Goal: Task Accomplishment & Management: Use online tool/utility

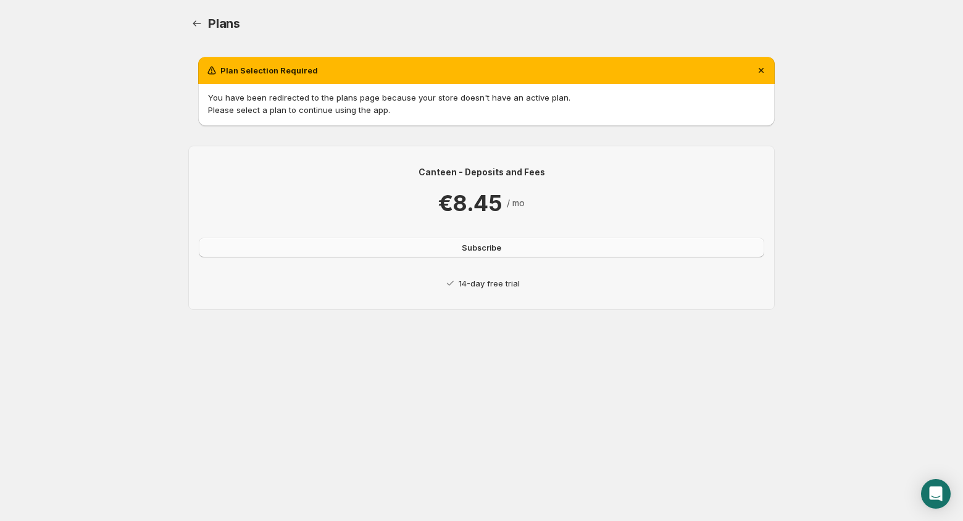
click at [491, 251] on span "Subscribe" at bounding box center [482, 247] width 40 height 12
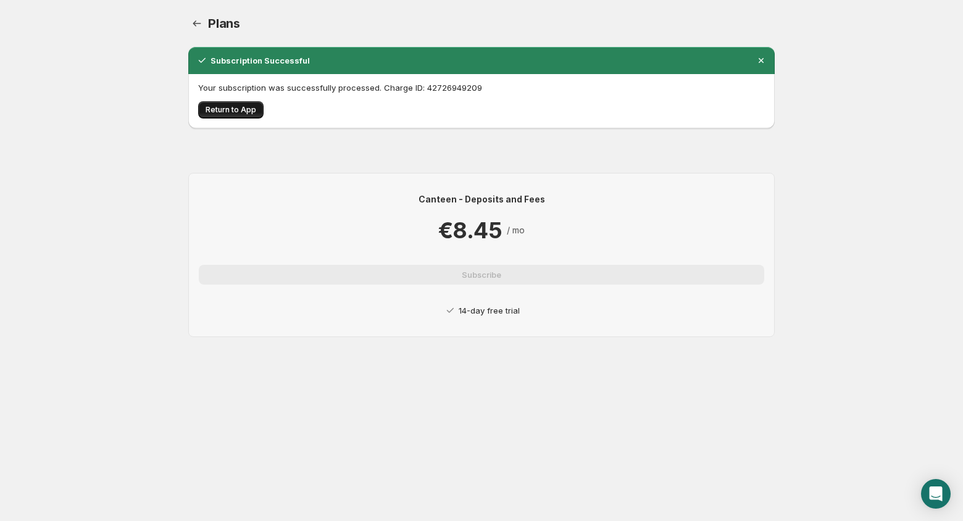
click at [248, 113] on span "Return to App" at bounding box center [231, 110] width 51 height 10
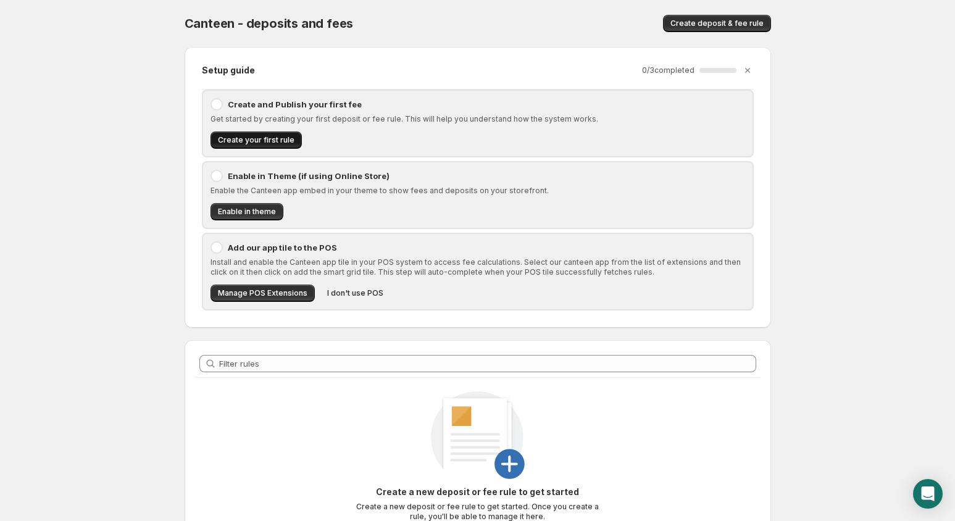
click at [279, 132] on button "Create your first rule" at bounding box center [256, 140] width 91 height 17
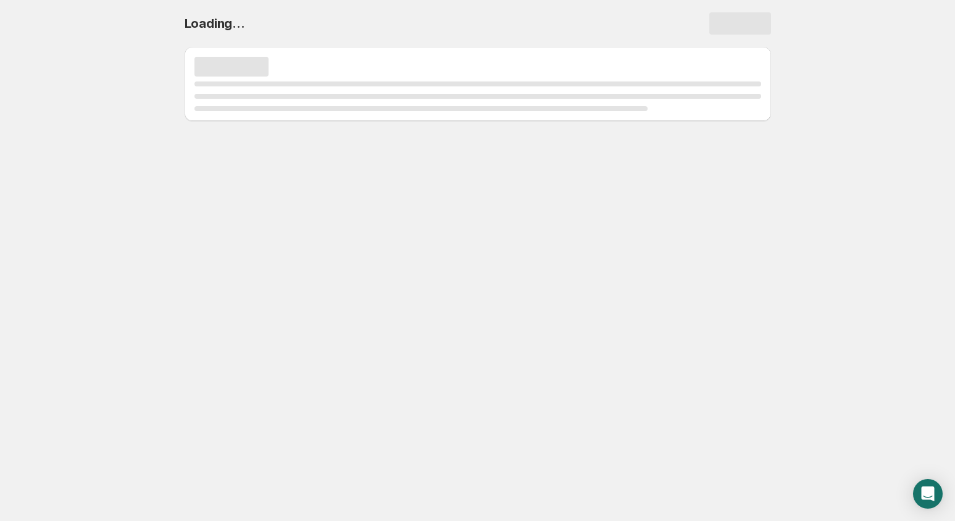
select select "deactive"
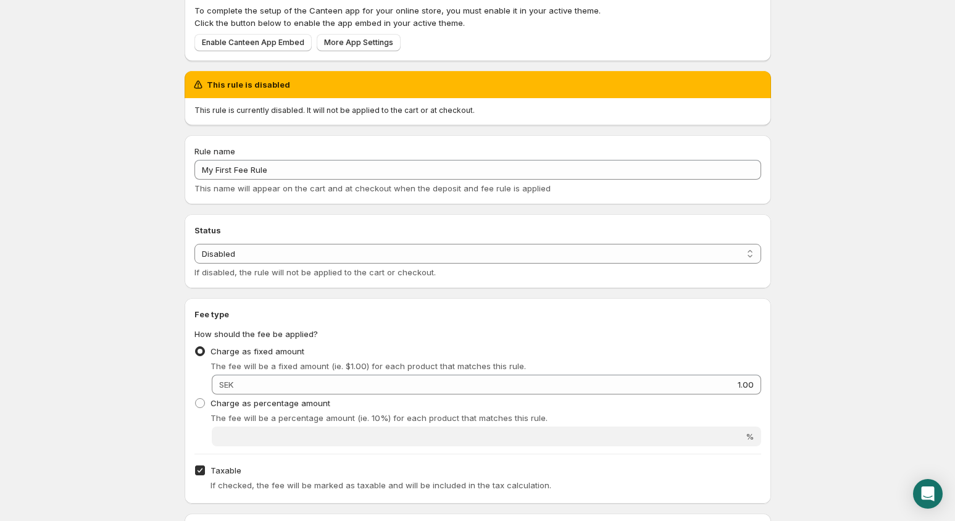
scroll to position [78, 0]
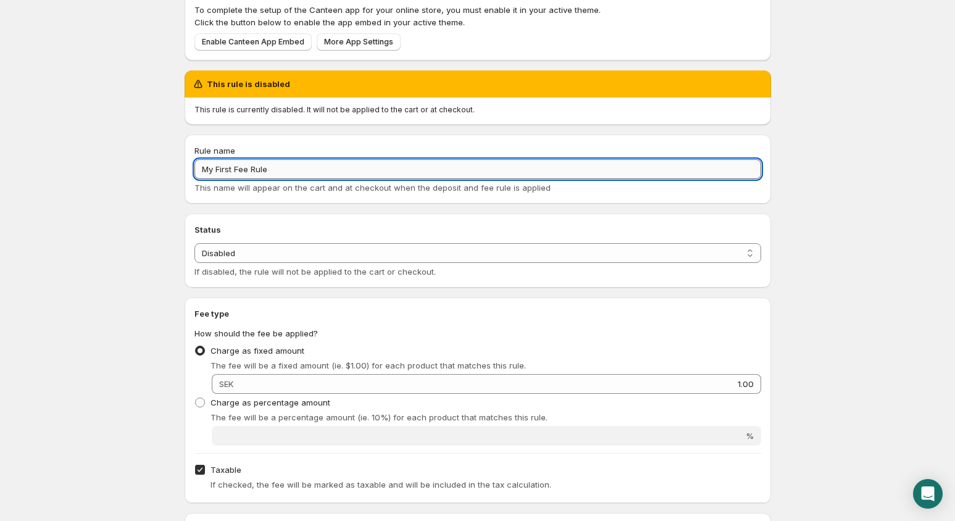
click at [303, 172] on input "My First Fee Rule" at bounding box center [478, 169] width 567 height 20
click at [307, 177] on input "My First Fee Rule" at bounding box center [478, 169] width 567 height 20
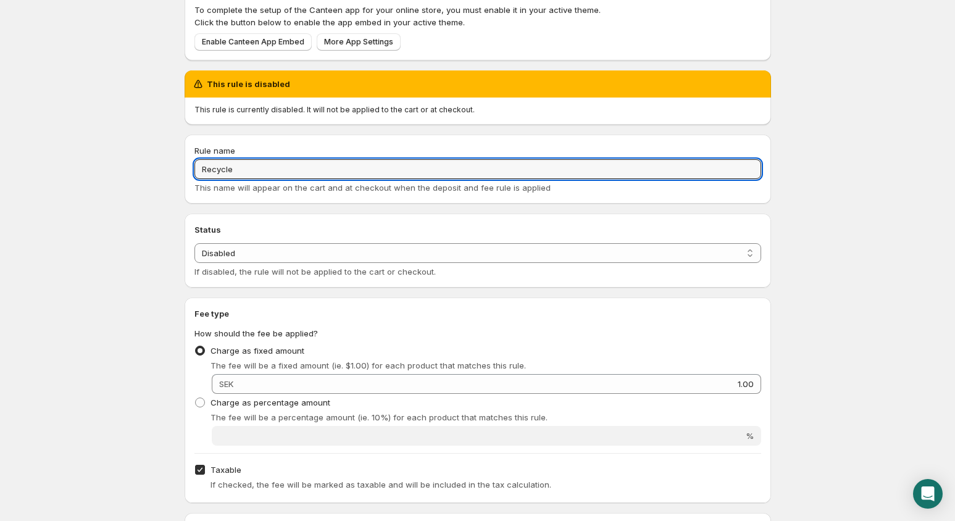
type input "Recycle"
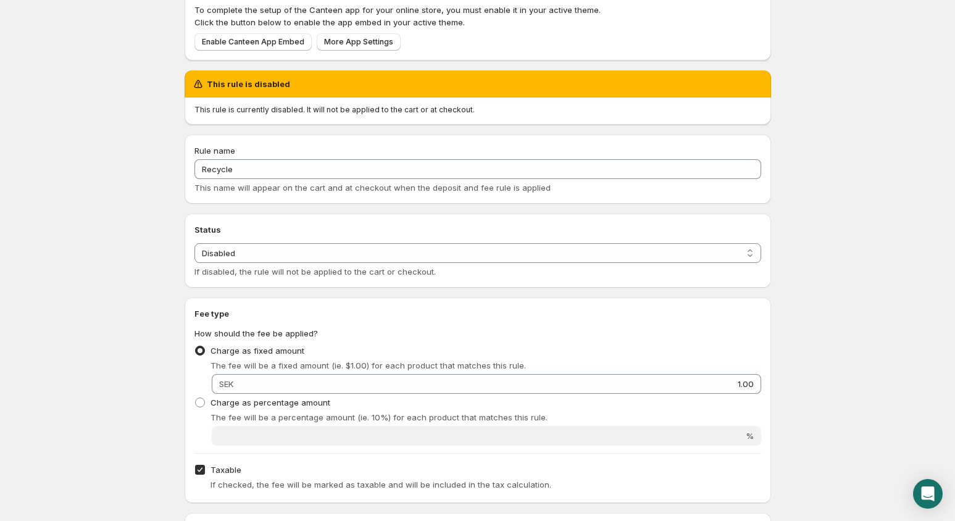
click at [272, 215] on div "Status Status Enabled Disabled Disabled If disabled, the rule will not be appli…" at bounding box center [478, 251] width 587 height 74
click at [261, 252] on select "Enabled Disabled" at bounding box center [478, 253] width 567 height 20
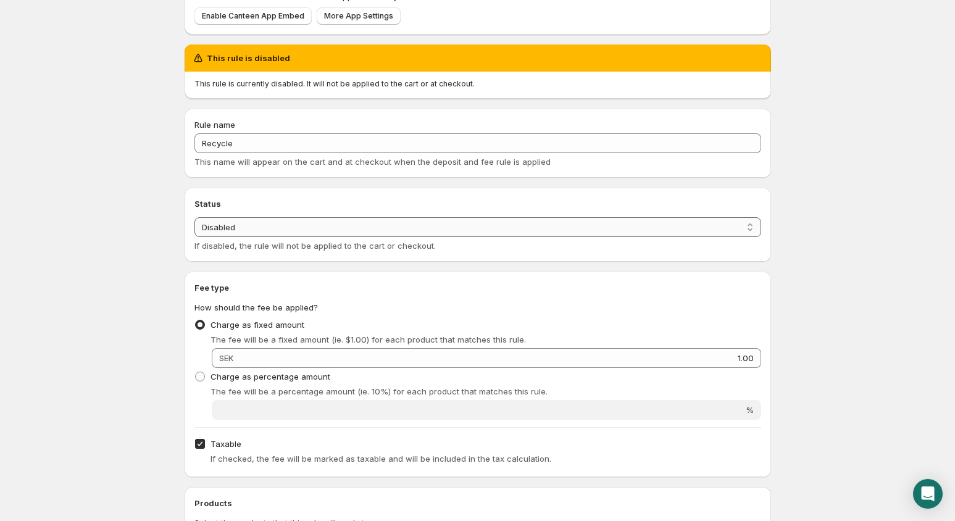
scroll to position [105, 0]
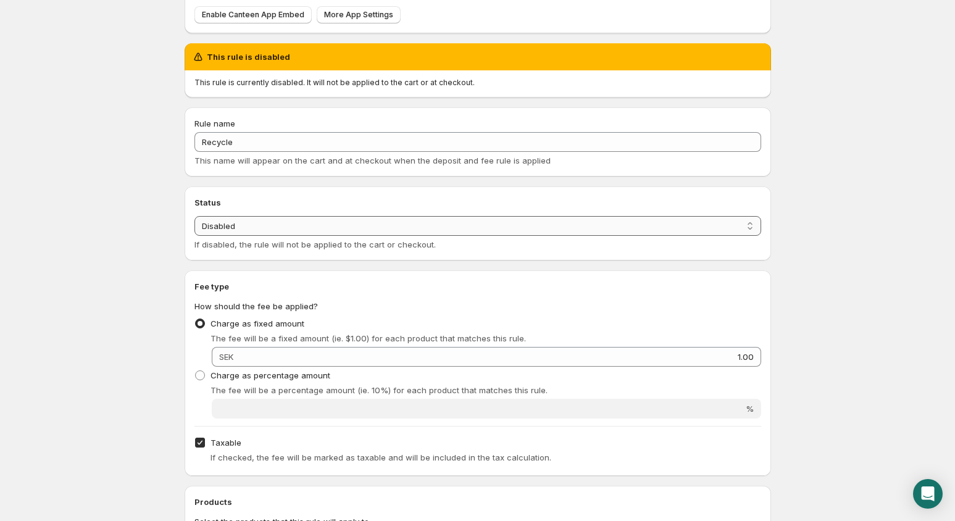
click at [296, 233] on select "Enabled Disabled" at bounding box center [478, 226] width 567 height 20
select select "active"
click at [195, 216] on select "Enabled Disabled" at bounding box center [478, 226] width 567 height 20
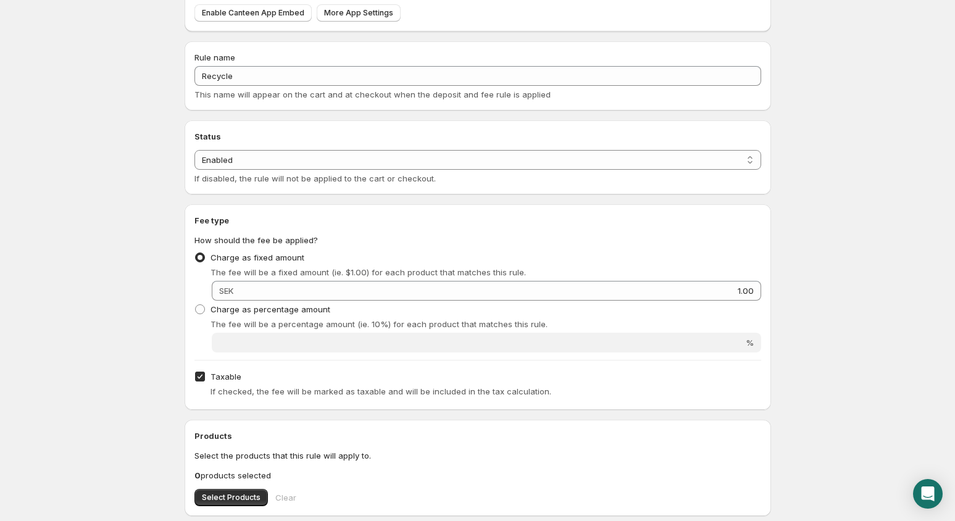
scroll to position [106, 0]
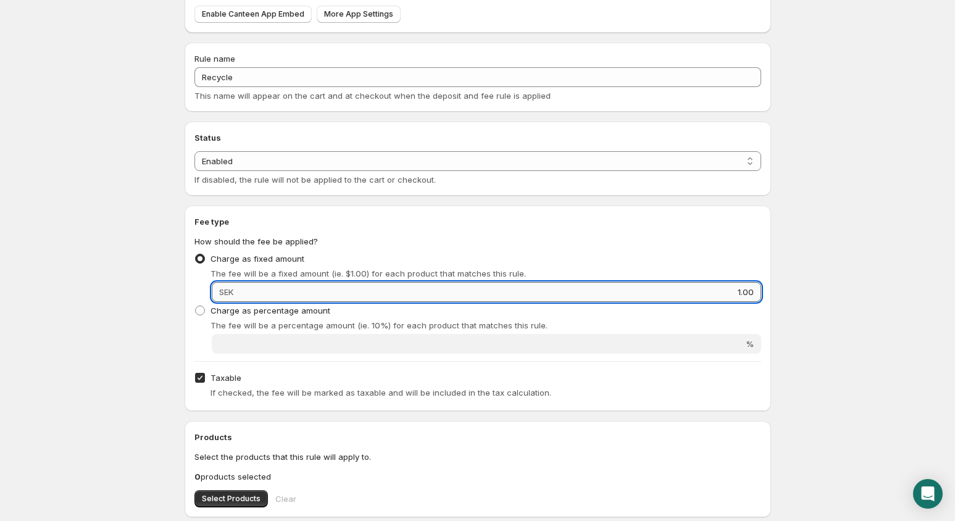
click at [266, 298] on input "1.00" at bounding box center [499, 292] width 524 height 20
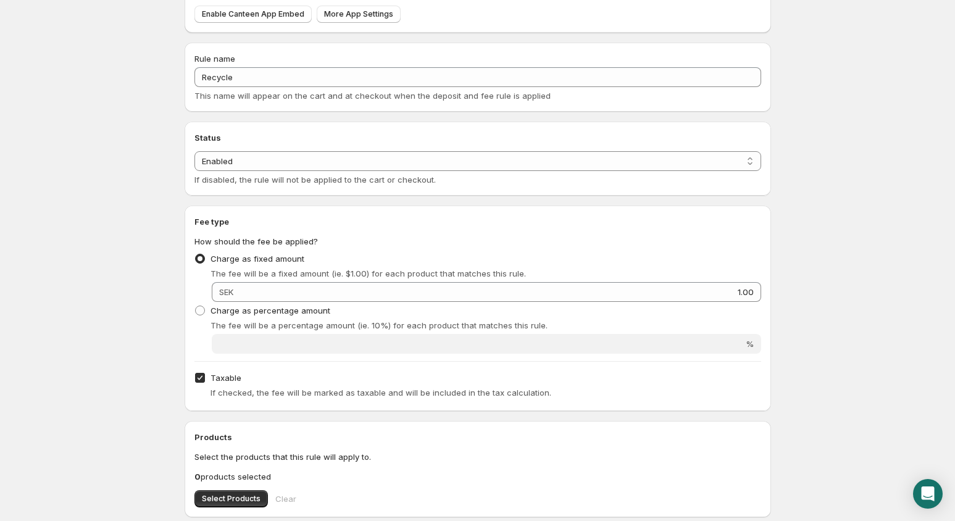
click at [534, 234] on div "Fee type How should the fee be applied? Charge as fixed amount The fee will be …" at bounding box center [478, 309] width 567 height 186
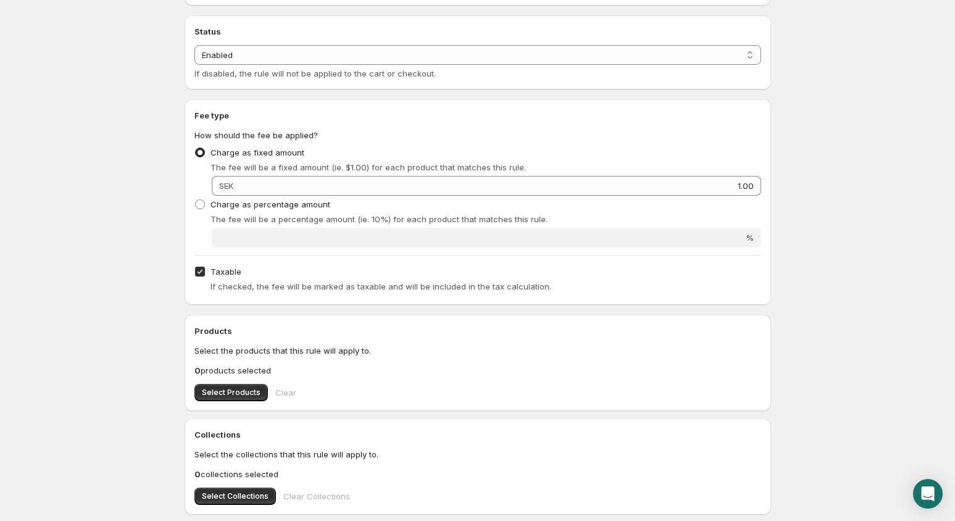
scroll to position [213, 0]
click at [211, 392] on span "Select Products" at bounding box center [231, 392] width 59 height 10
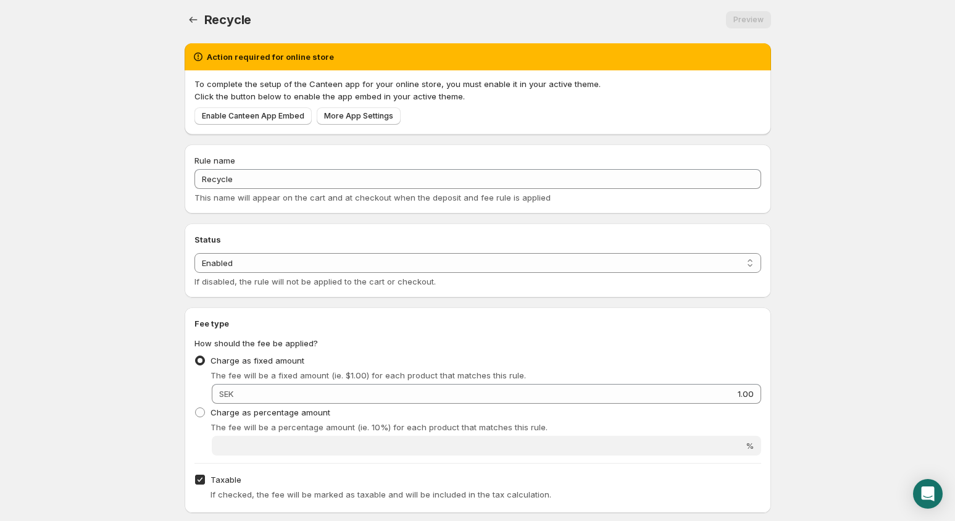
scroll to position [0, 0]
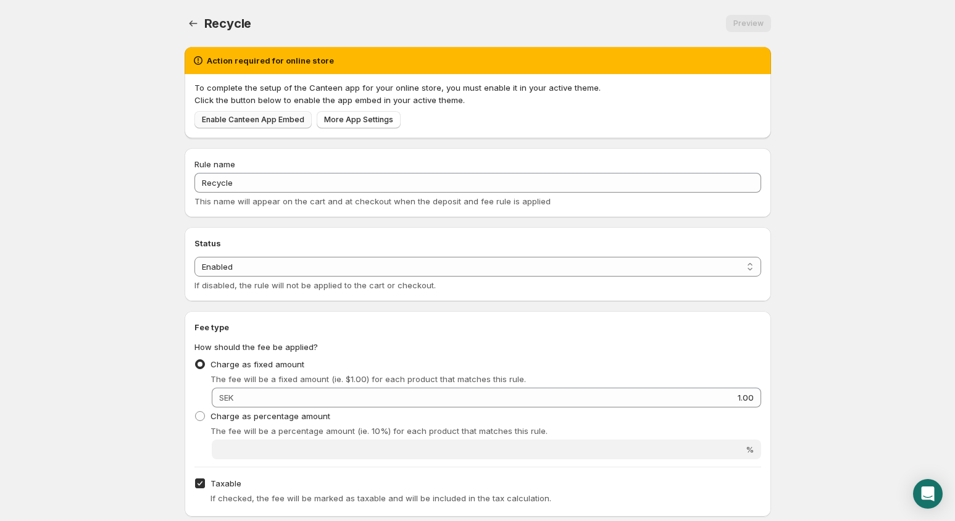
click at [278, 122] on span "Enable Canteen App Embed" at bounding box center [253, 120] width 103 height 10
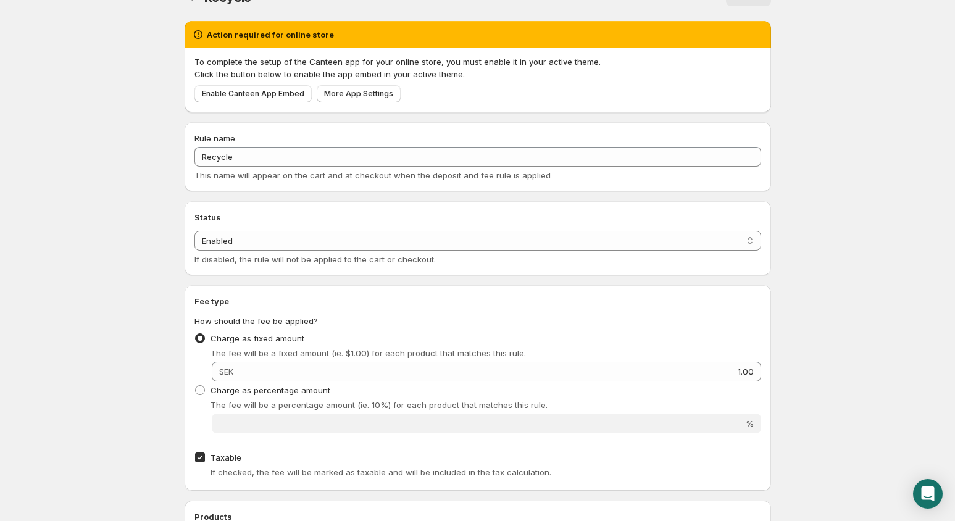
scroll to position [27, 0]
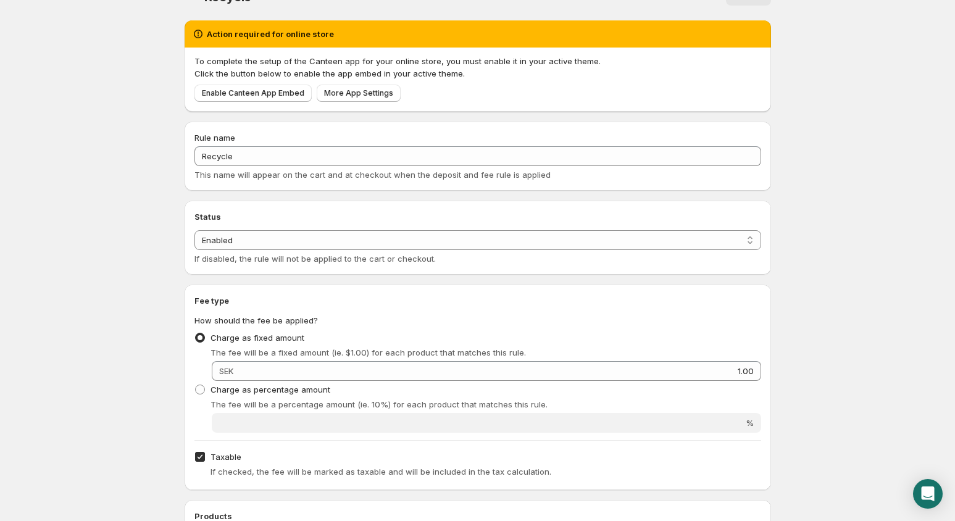
type input "1"
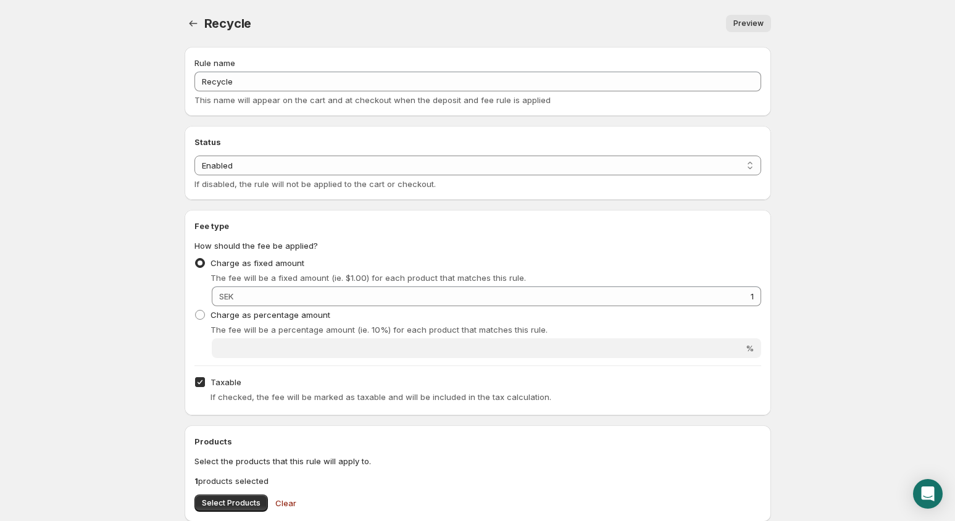
click at [741, 27] on span "Preview" at bounding box center [749, 24] width 30 height 10
click at [198, 20] on icon "Settings" at bounding box center [193, 23] width 12 height 12
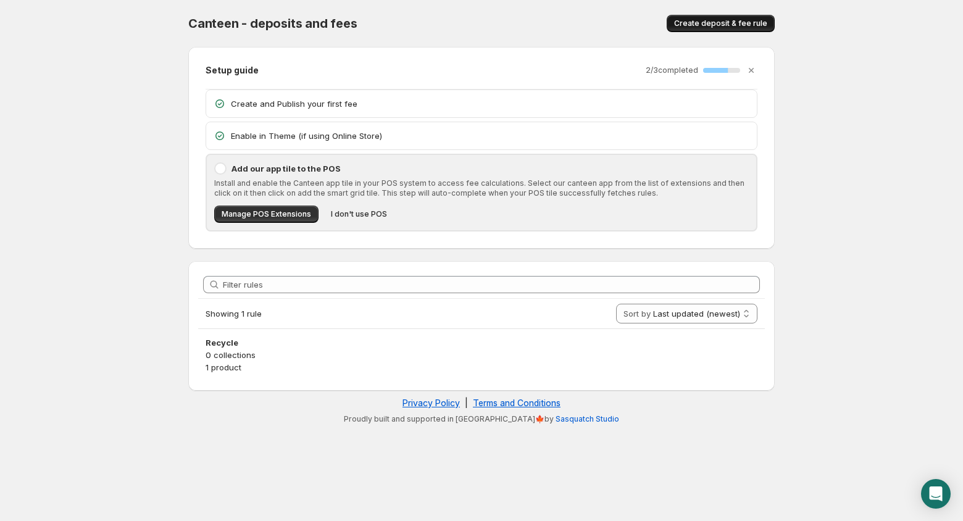
click at [708, 22] on span "Create deposit & fee rule" at bounding box center [720, 24] width 93 height 10
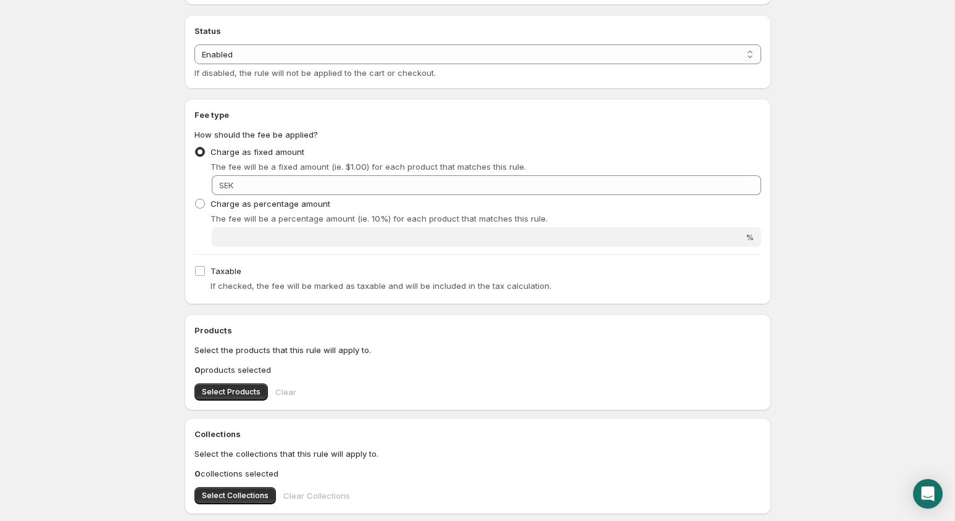
scroll to position [85, 0]
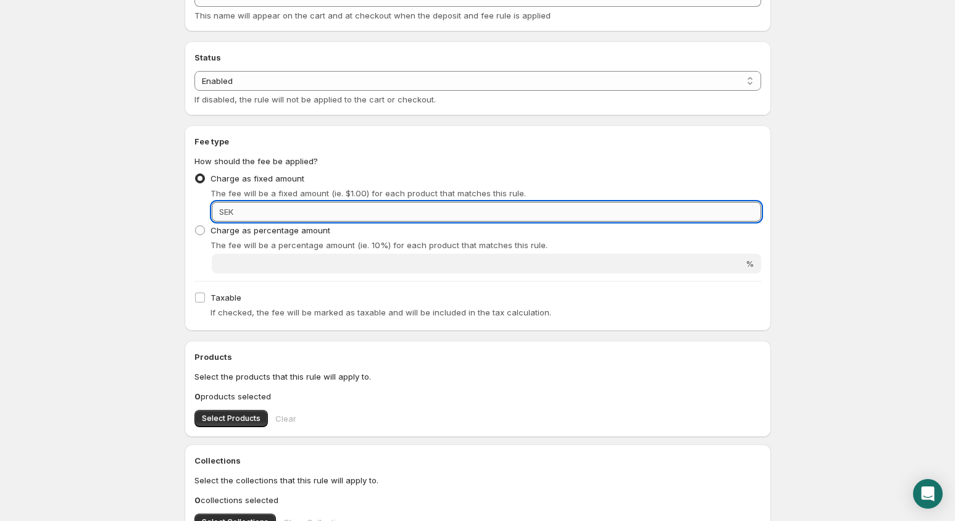
click at [511, 212] on input "Fixed amount" at bounding box center [499, 212] width 524 height 20
type input "1"
click at [430, 329] on div "Fee type How should the fee be applied? Charge as fixed amount The fee will be …" at bounding box center [478, 228] width 587 height 206
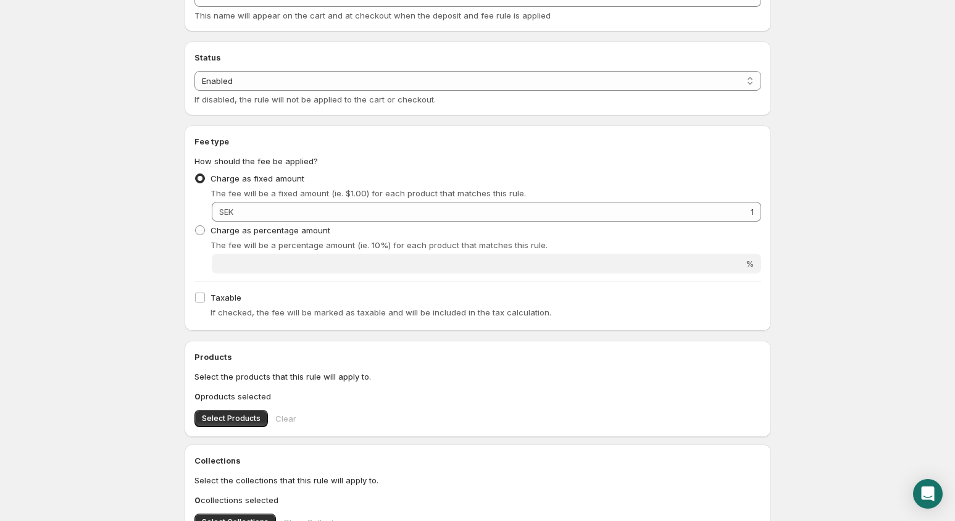
click at [333, 303] on div "Taxable If checked, the fee will be marked as taxable and will be included in t…" at bounding box center [478, 305] width 567 height 32
click at [201, 295] on input "Taxable" at bounding box center [200, 298] width 10 height 10
checkbox input "true"
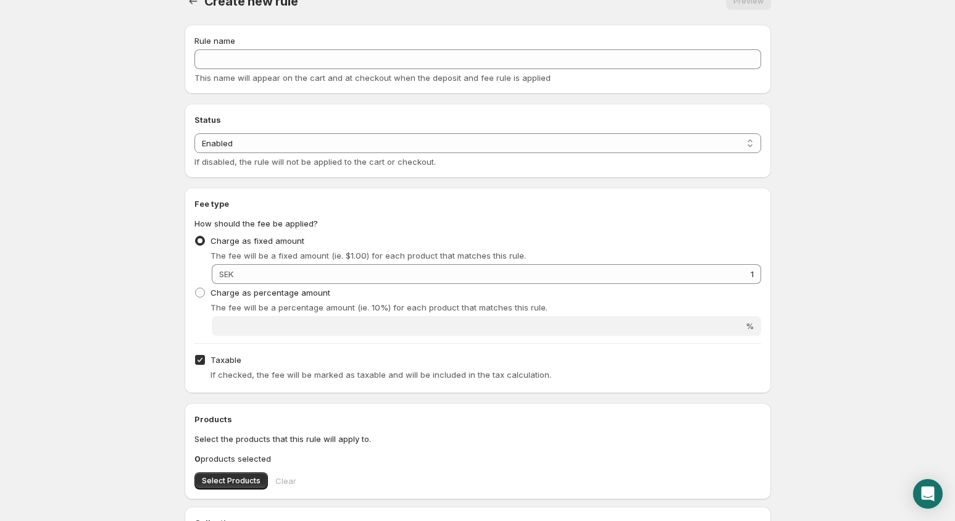
scroll to position [0, 0]
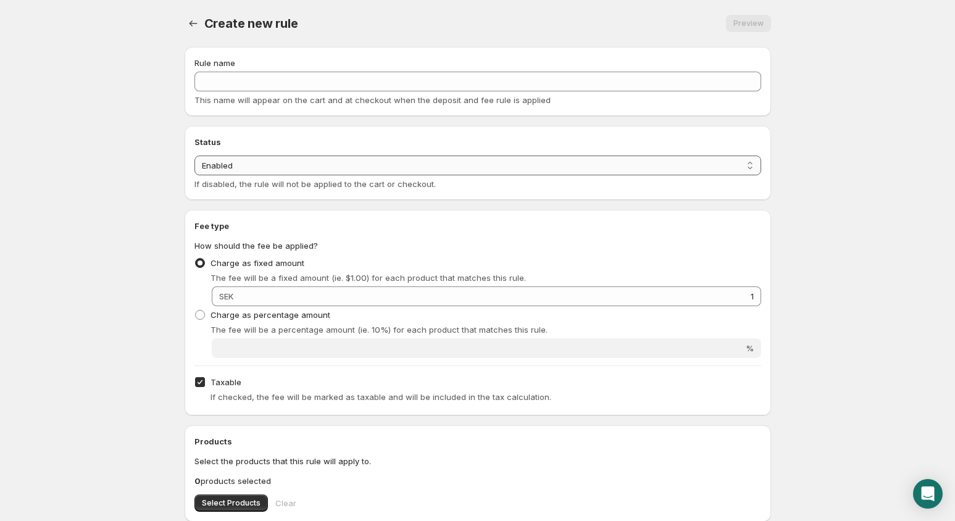
click at [350, 169] on select "Enabled Disabled" at bounding box center [478, 166] width 567 height 20
click at [350, 168] on select "Enabled Disabled" at bounding box center [478, 166] width 567 height 20
checkbox input "false"
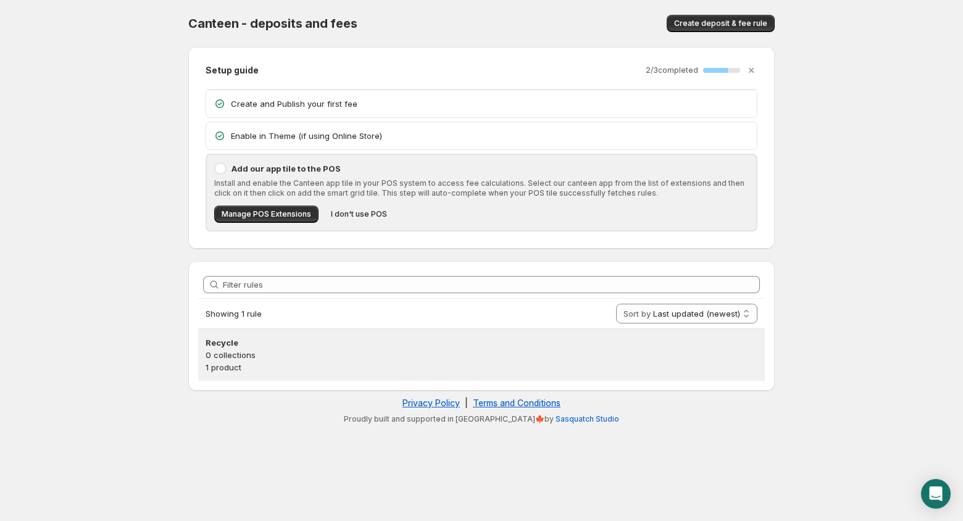
click at [238, 342] on h3 "Recycle" at bounding box center [482, 343] width 552 height 12
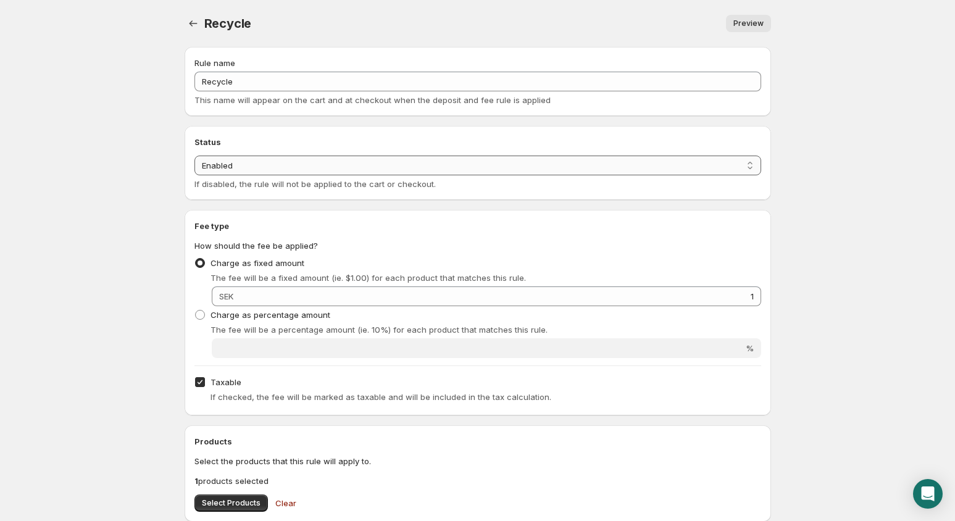
click at [338, 174] on select "Enabled Disabled" at bounding box center [478, 166] width 567 height 20
click at [195, 156] on select "Enabled Disabled" at bounding box center [478, 166] width 567 height 20
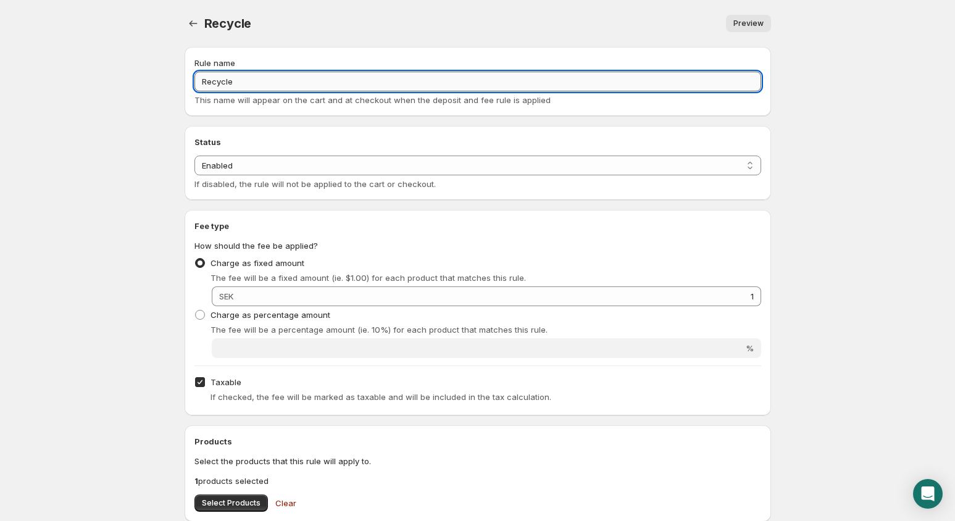
click at [352, 87] on input "Recycle" at bounding box center [478, 82] width 567 height 20
click at [333, 126] on div "Status Status Enabled Disabled Enabled If disabled, the rule will not be applie…" at bounding box center [478, 163] width 587 height 74
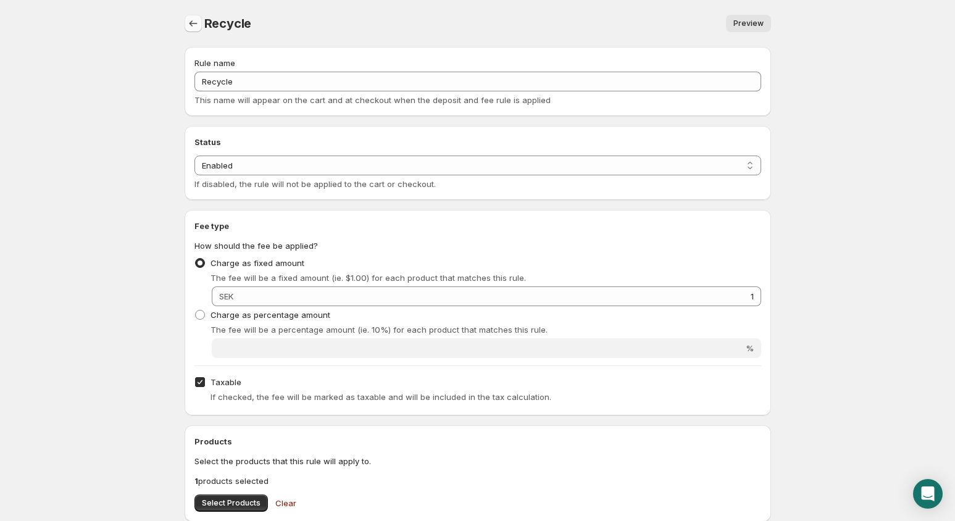
click at [198, 21] on icon "Settings" at bounding box center [193, 23] width 12 height 12
